Goal: Navigation & Orientation: Find specific page/section

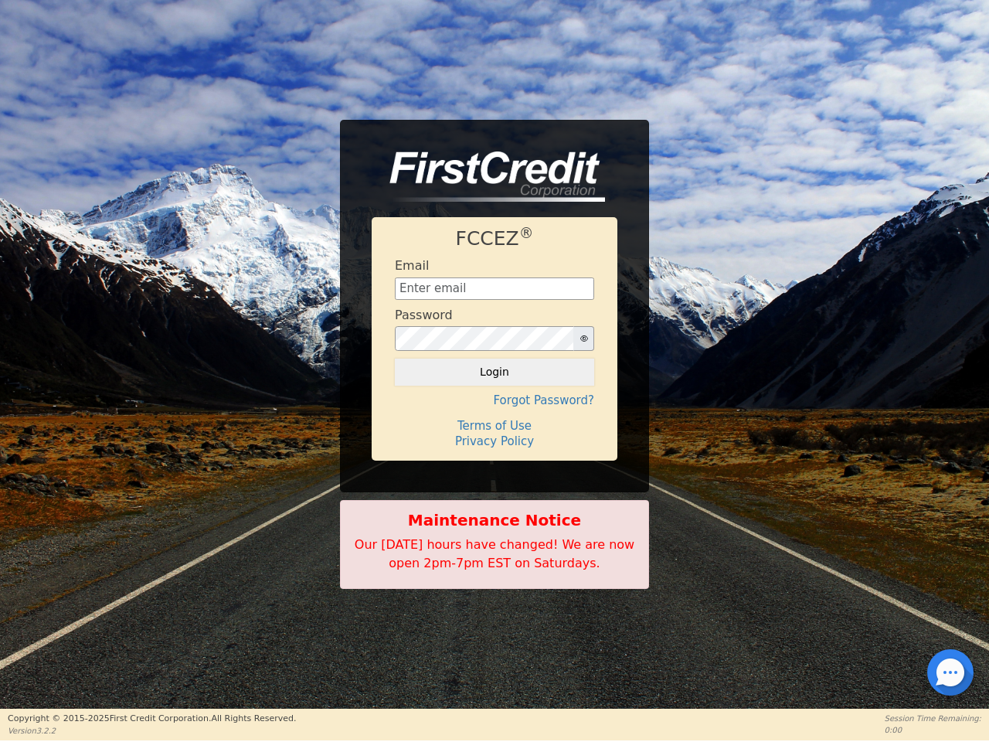
click at [584, 339] on icon "button" at bounding box center [584, 338] width 8 height 6
click at [495, 372] on button "Login" at bounding box center [494, 372] width 199 height 26
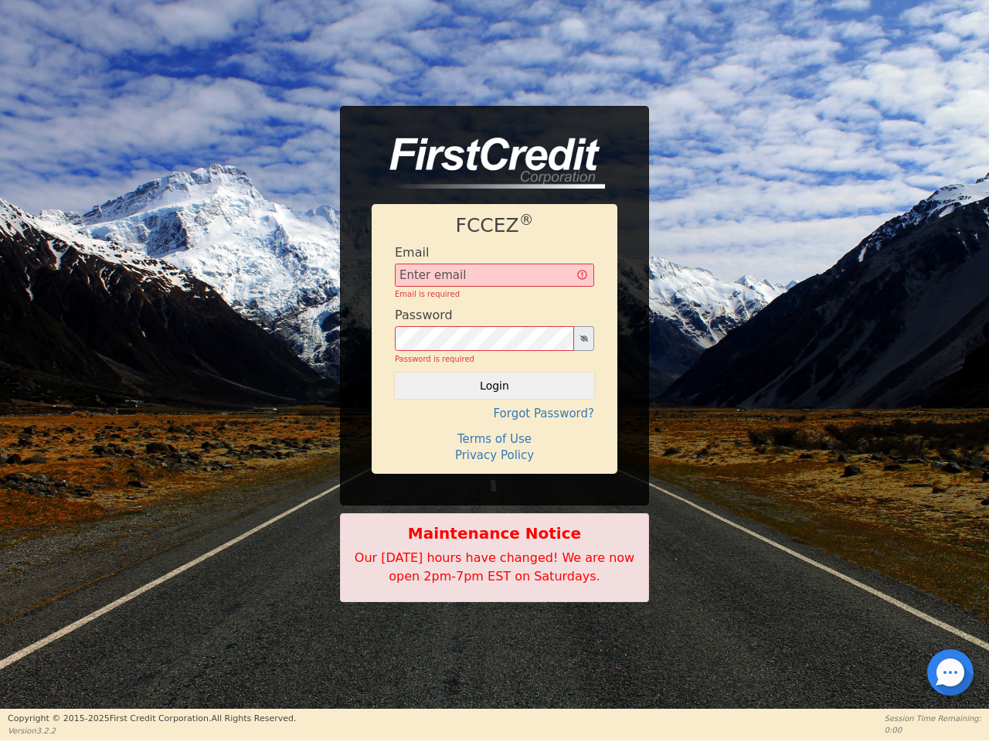
click at [495, 400] on div "FCCEZ ® Email Email is required Password Password is required Login Forgot Pass…" at bounding box center [495, 339] width 246 height 270
click at [495, 426] on div "FCCEZ ® Email Email is required Password Password is required Login Forgot Pass…" at bounding box center [495, 339] width 246 height 270
click at [495, 441] on h4 "Terms of Use" at bounding box center [494, 439] width 199 height 14
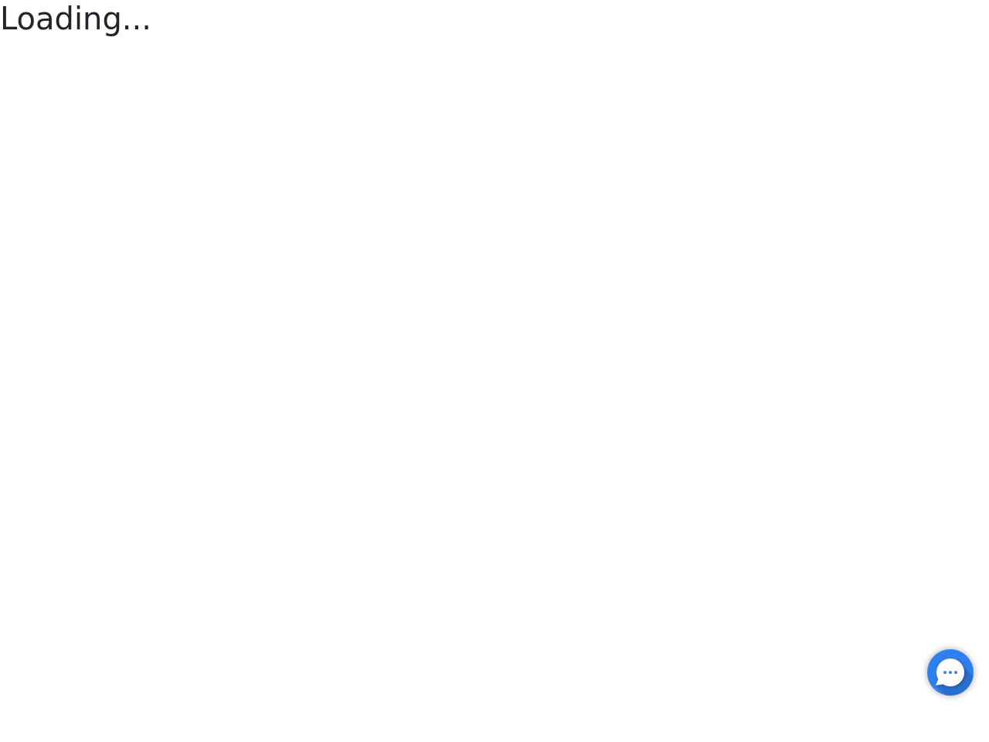
click at [951, 672] on div at bounding box center [950, 672] width 3 height 3
